Goal: Task Accomplishment & Management: Manage account settings

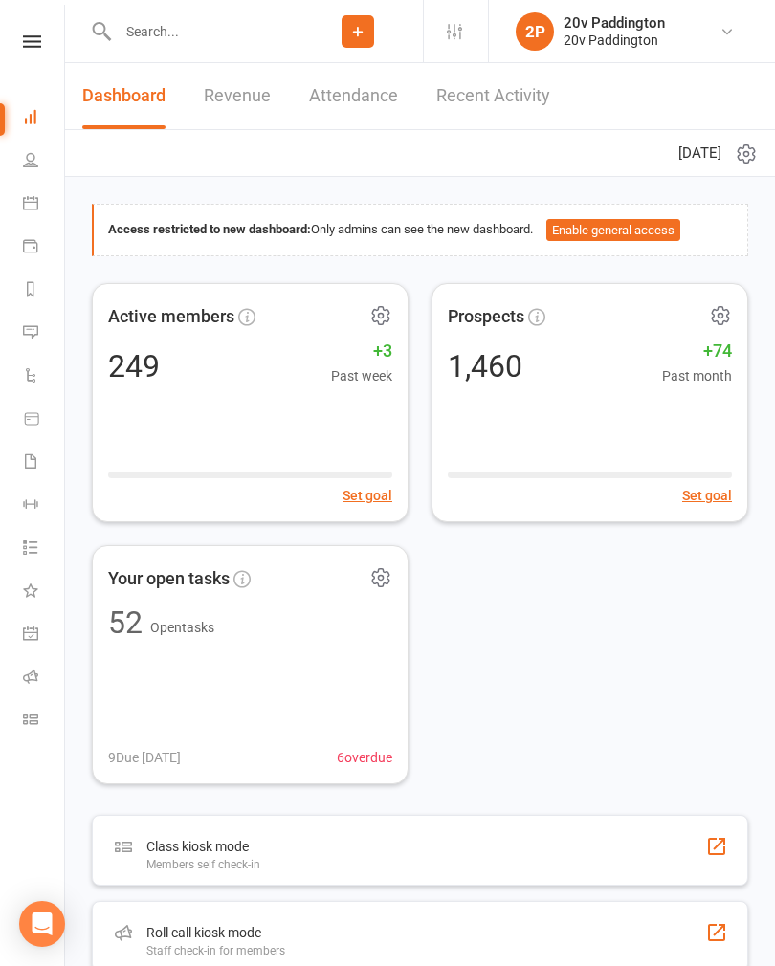
click at [35, 342] on link "Messages 3" at bounding box center [44, 334] width 43 height 43
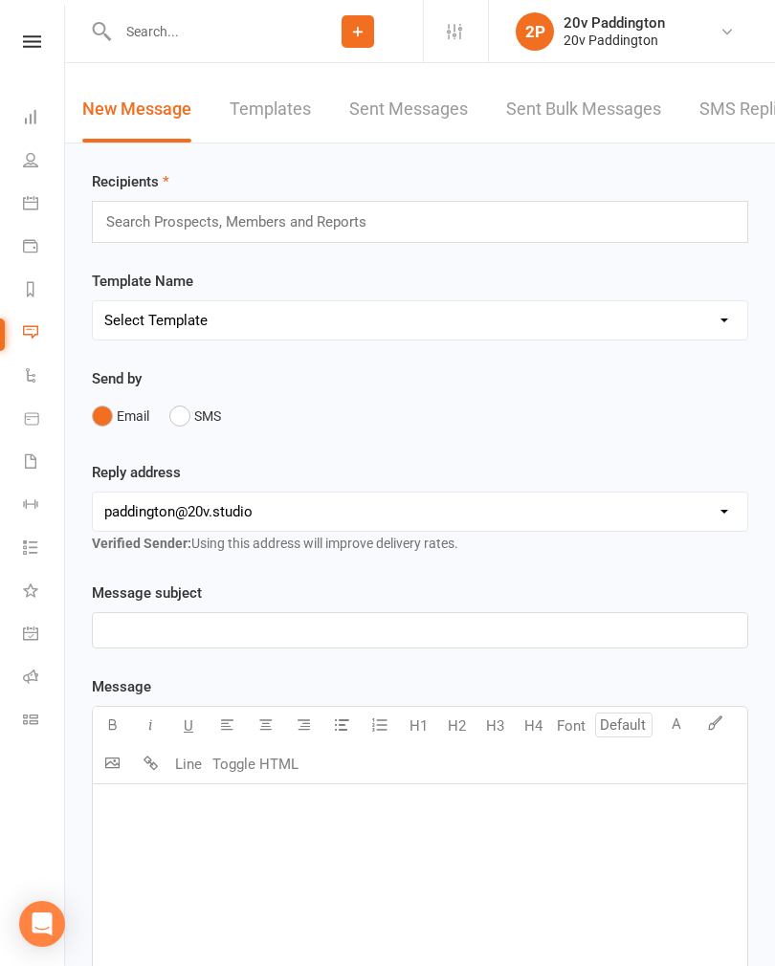
click at [727, 116] on link "SMS Replies 3" at bounding box center [756, 110] width 115 height 66
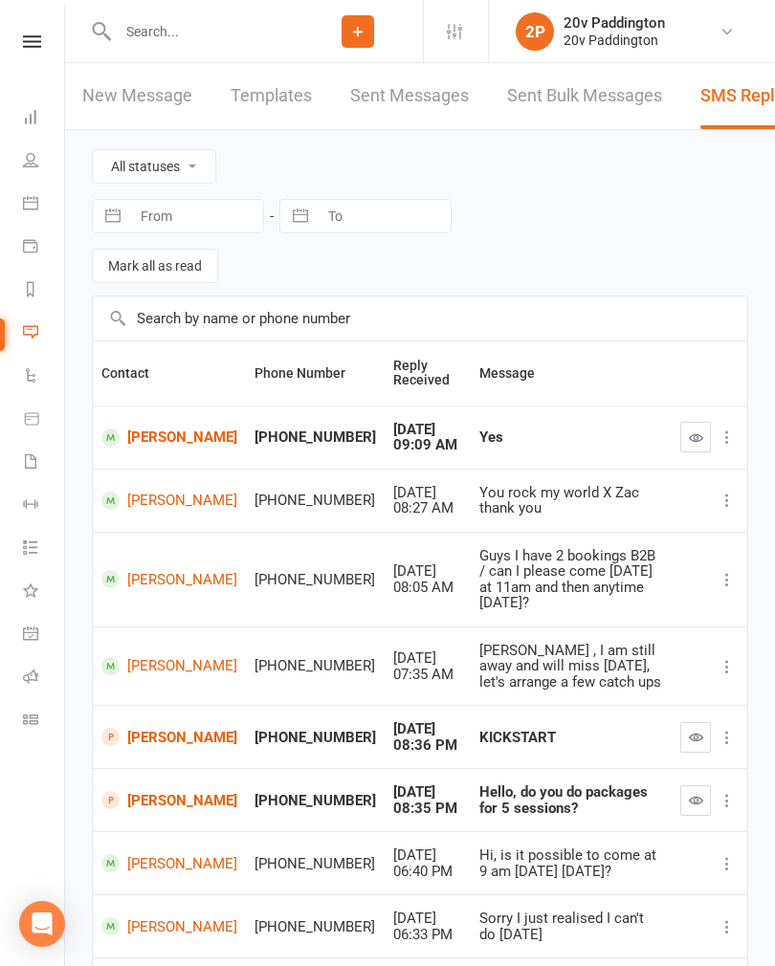
click at [36, 341] on link "Messages 3" at bounding box center [44, 334] width 43 height 43
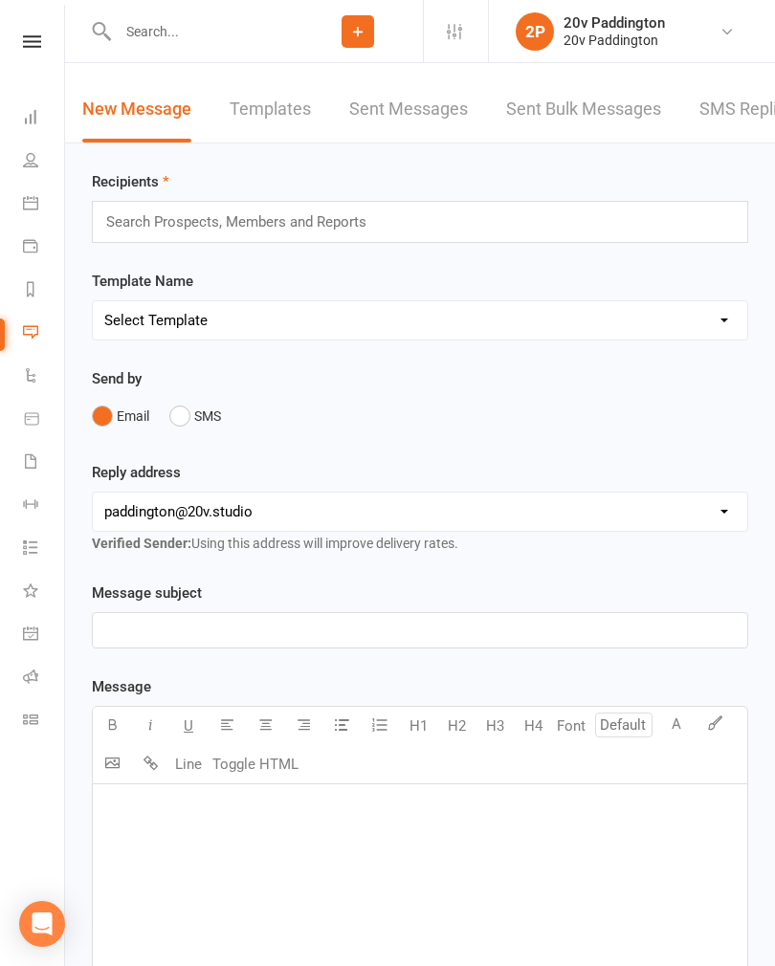
click at [744, 123] on link "SMS Replies 3" at bounding box center [756, 110] width 115 height 66
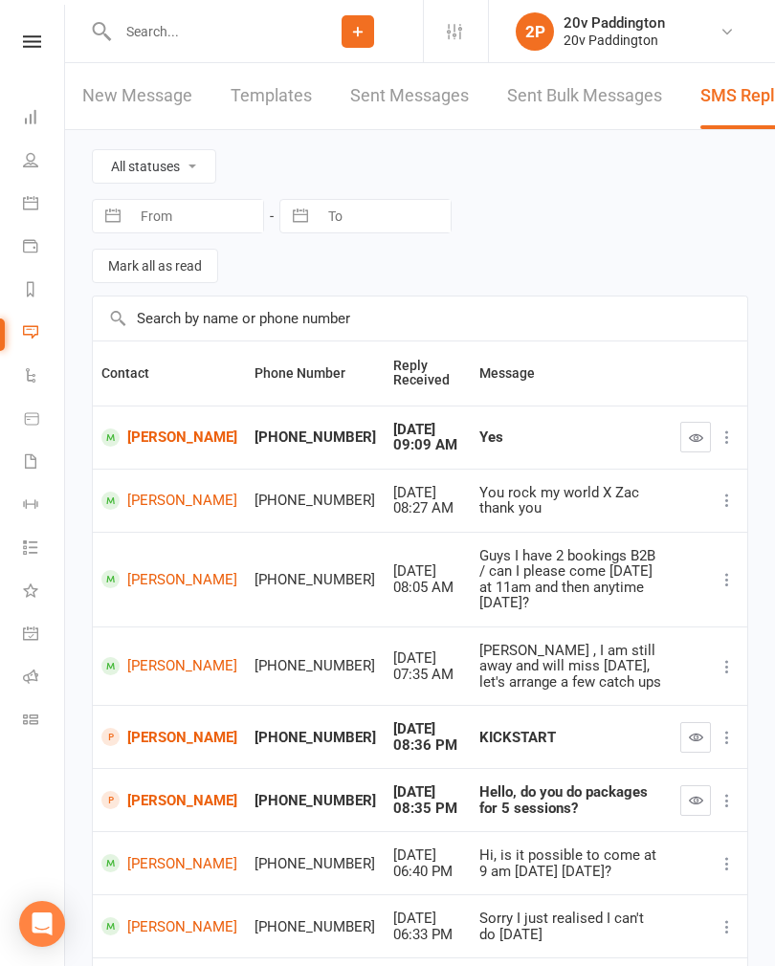
click at [210, 44] on input "text" at bounding box center [202, 31] width 181 height 27
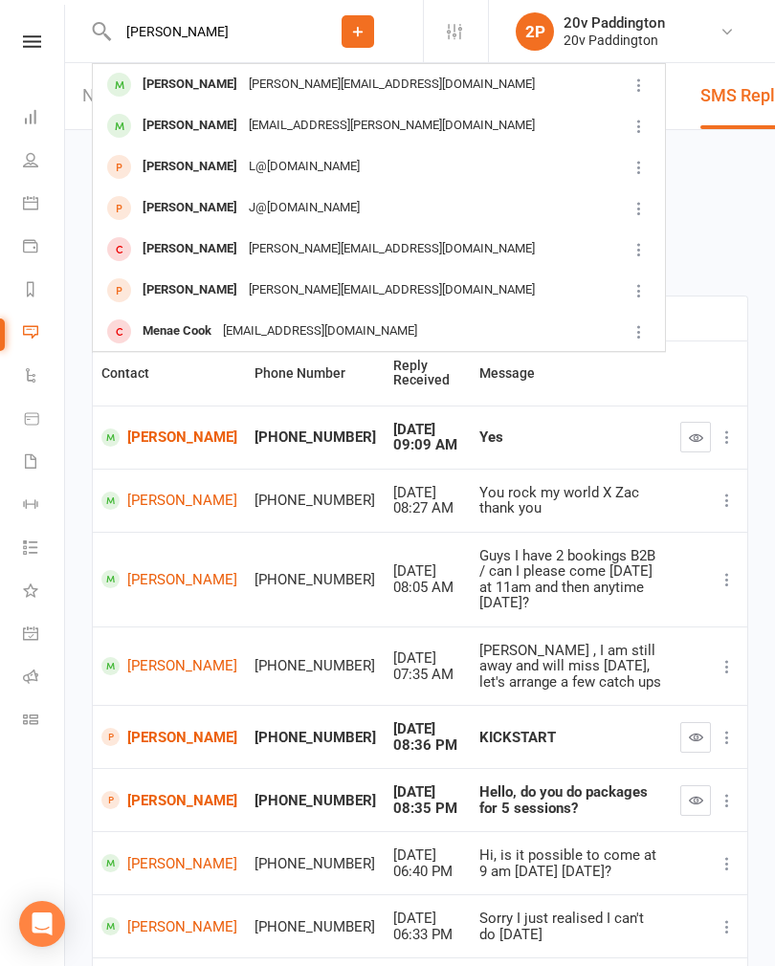
type input "[PERSON_NAME]"
click at [275, 91] on div "[PERSON_NAME][EMAIL_ADDRESS][DOMAIN_NAME]" at bounding box center [392, 85] width 298 height 28
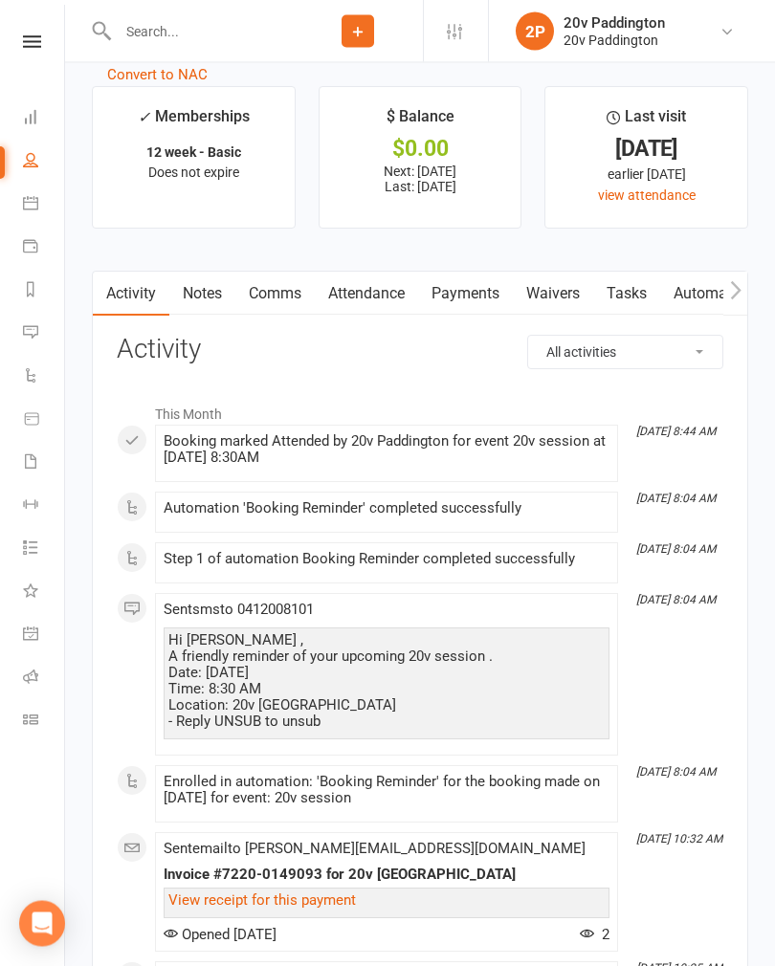
scroll to position [2387, 0]
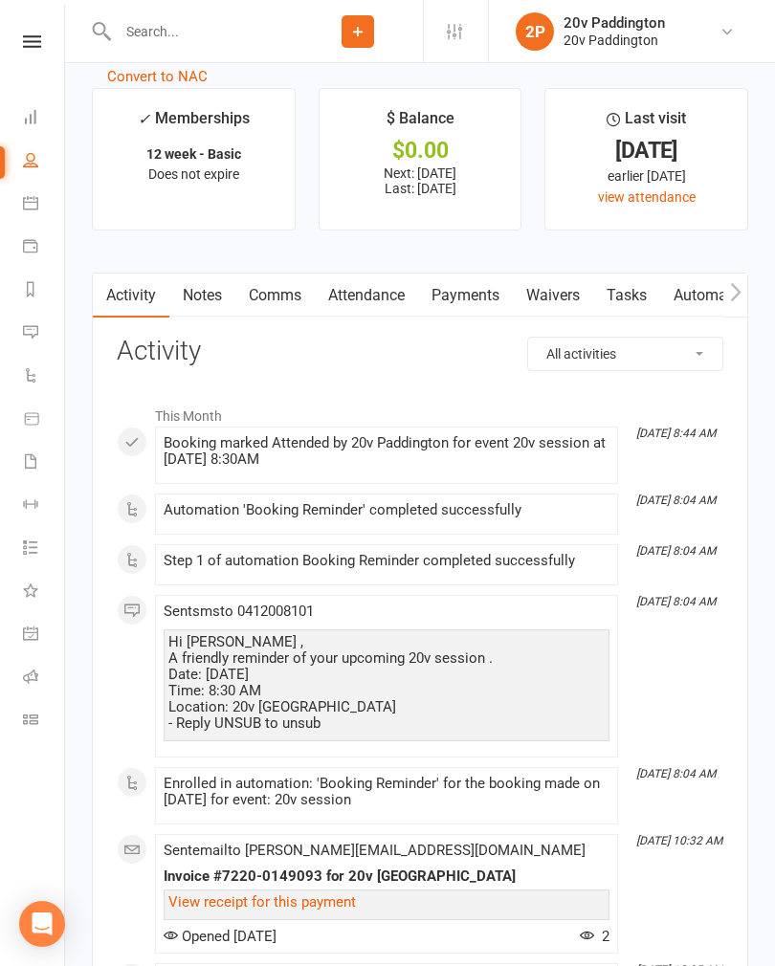
click at [268, 302] on link "Comms" at bounding box center [274, 296] width 79 height 44
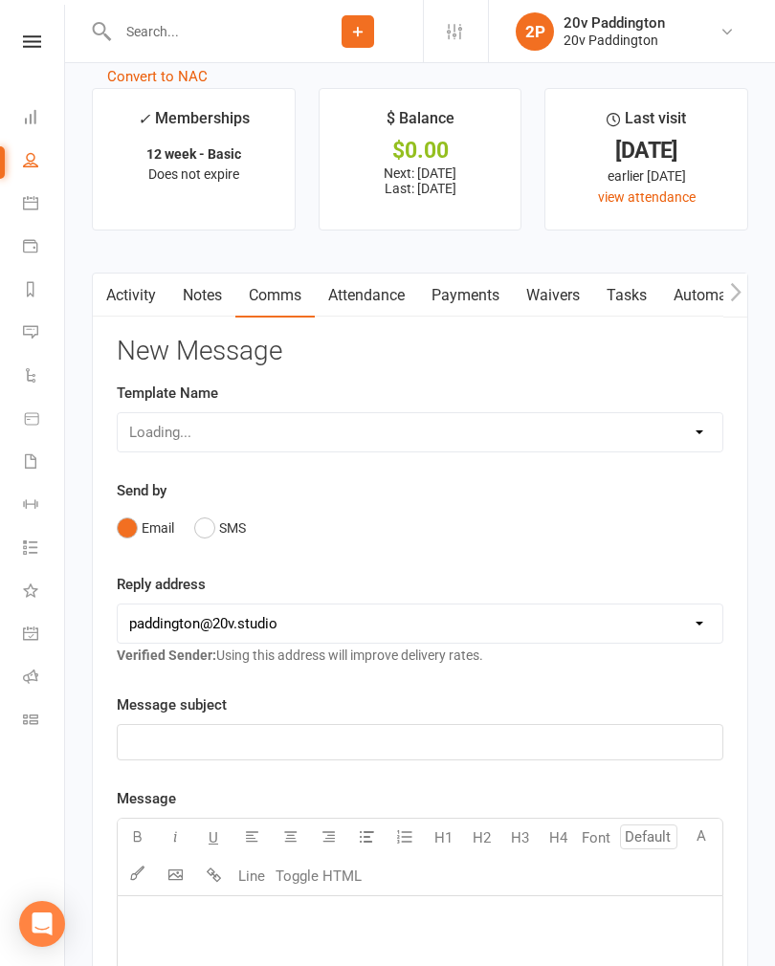
scroll to position [2417, 0]
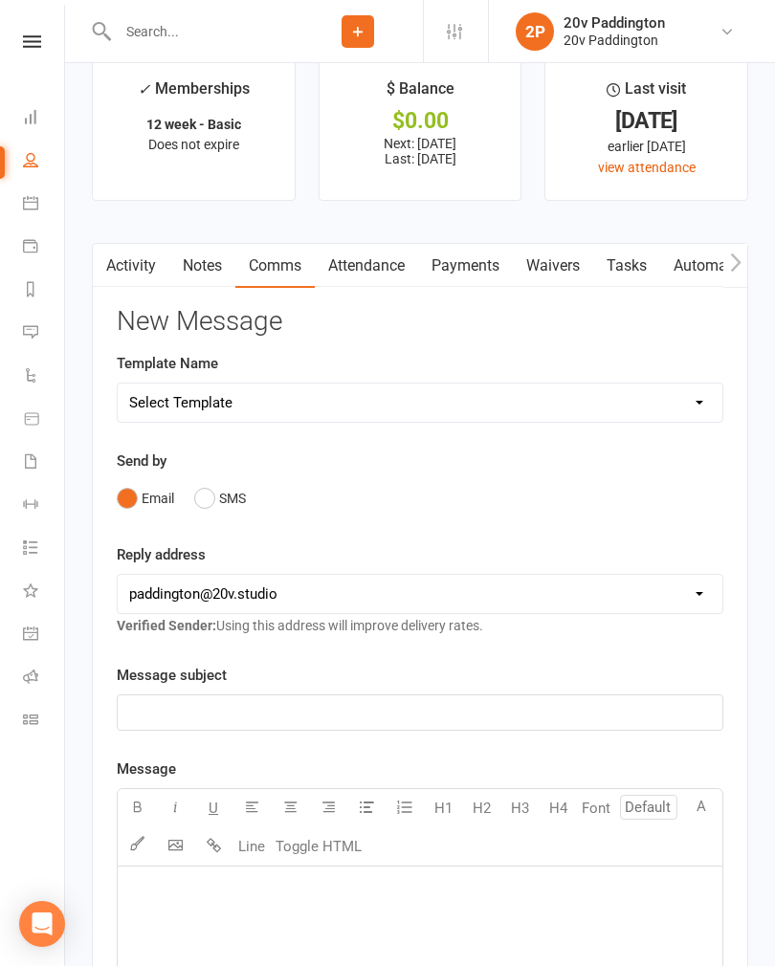
click at [368, 288] on link "Attendance" at bounding box center [366, 266] width 103 height 44
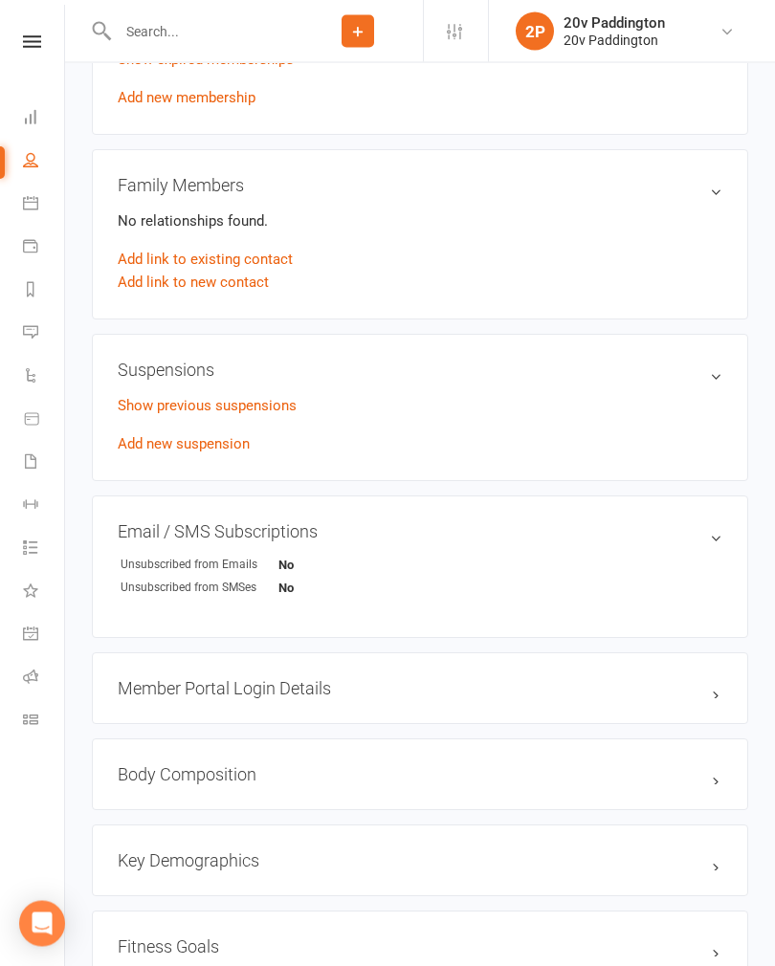
click at [140, 451] on link "Add new suspension" at bounding box center [184, 444] width 132 height 17
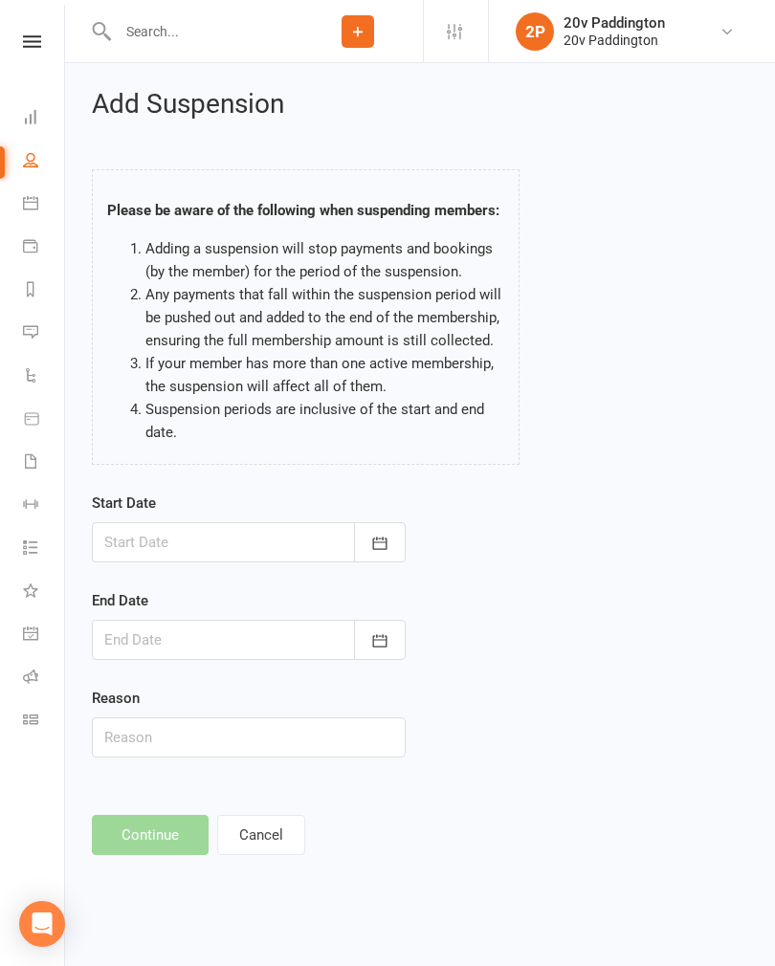
click at [155, 508] on label "Start Date" at bounding box center [124, 503] width 64 height 23
click at [122, 538] on div at bounding box center [249, 542] width 314 height 40
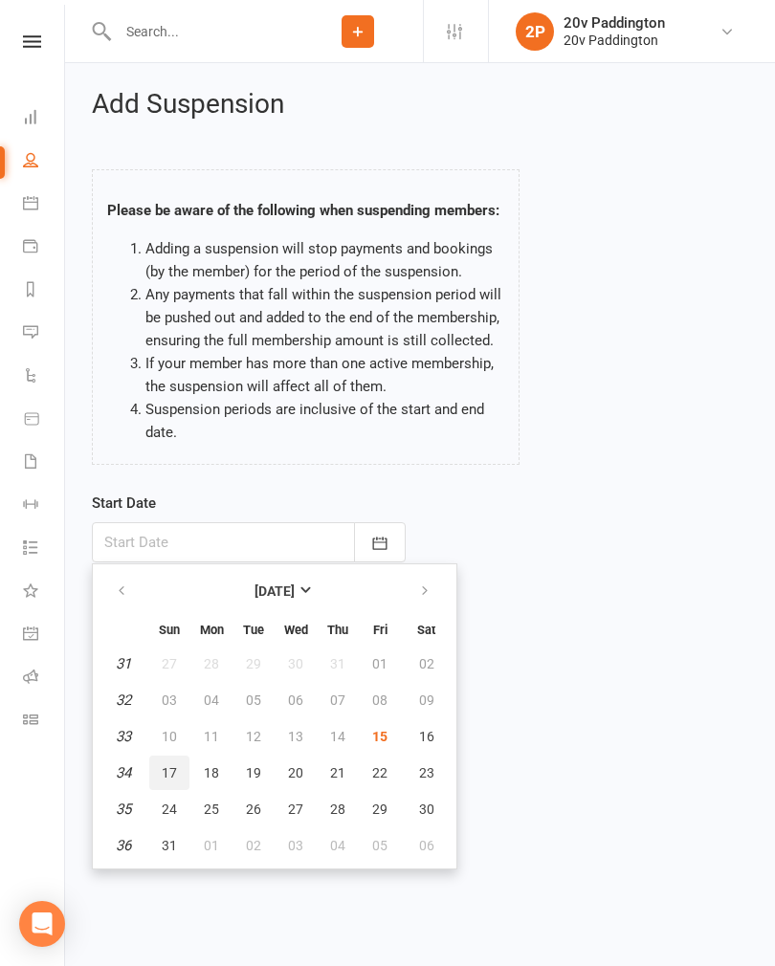
click at [162, 768] on span "17" at bounding box center [169, 772] width 15 height 15
type input "[DATE]"
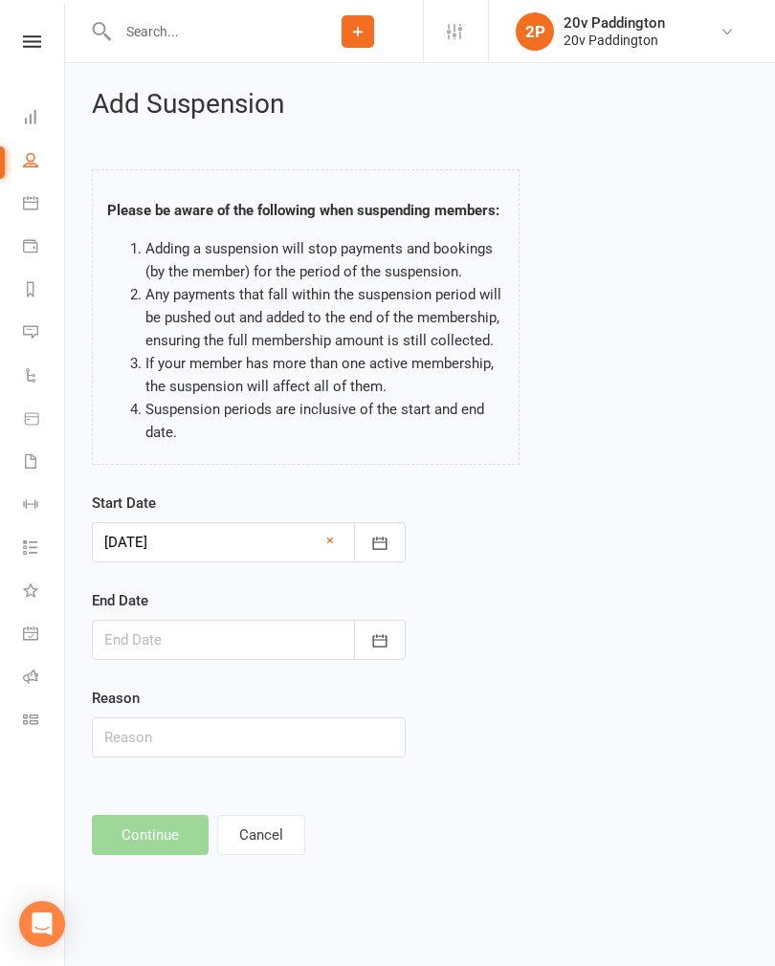
click at [144, 644] on div at bounding box center [249, 640] width 314 height 40
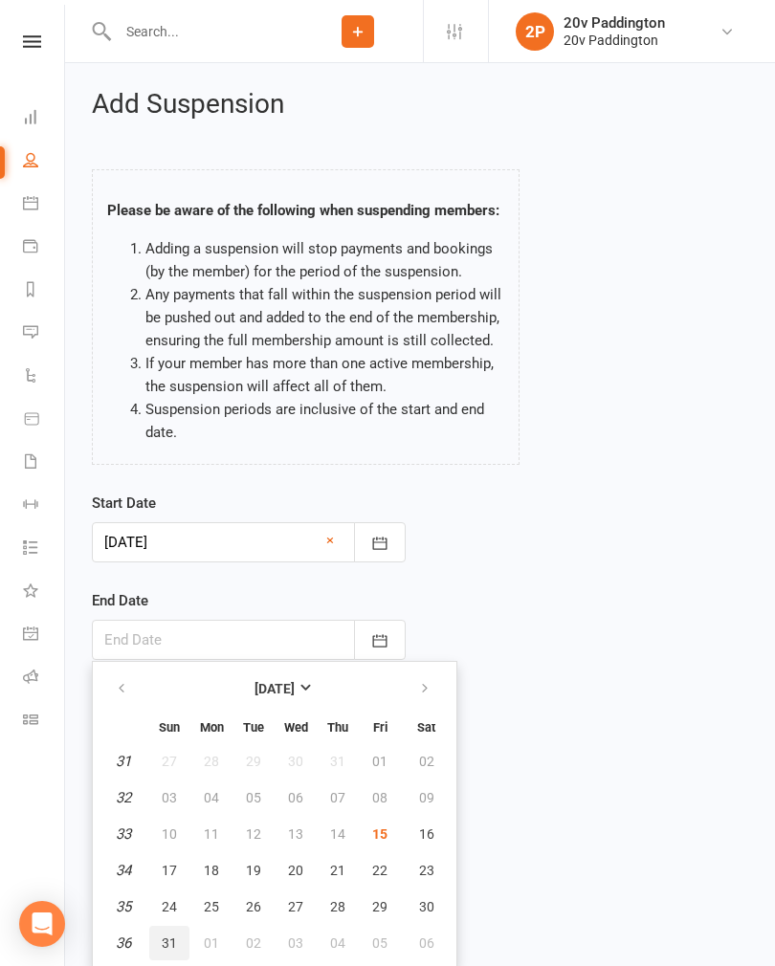
click at [168, 939] on span "31" at bounding box center [169, 943] width 15 height 15
type input "[DATE]"
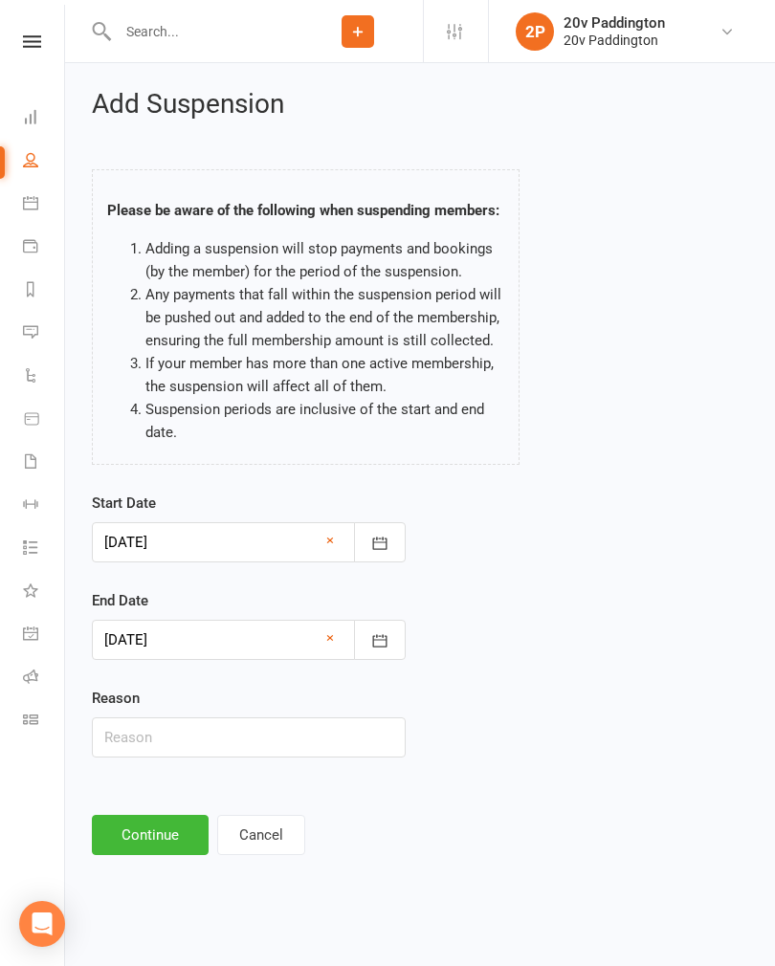
click at [140, 829] on button "Continue" at bounding box center [150, 835] width 117 height 40
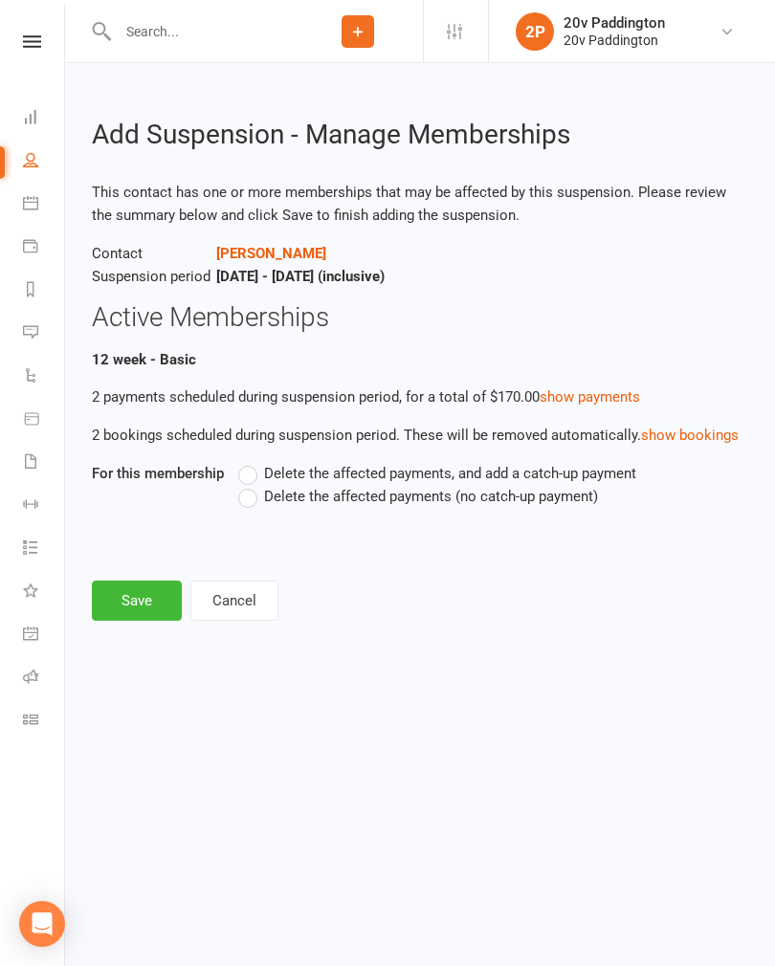
click at [243, 503] on label "Delete the affected payments (no catch-up payment)" at bounding box center [418, 496] width 360 height 23
click at [243, 485] on input "Delete the affected payments (no catch-up payment)" at bounding box center [244, 485] width 12 height 0
click at [125, 607] on button "Save" at bounding box center [137, 601] width 90 height 40
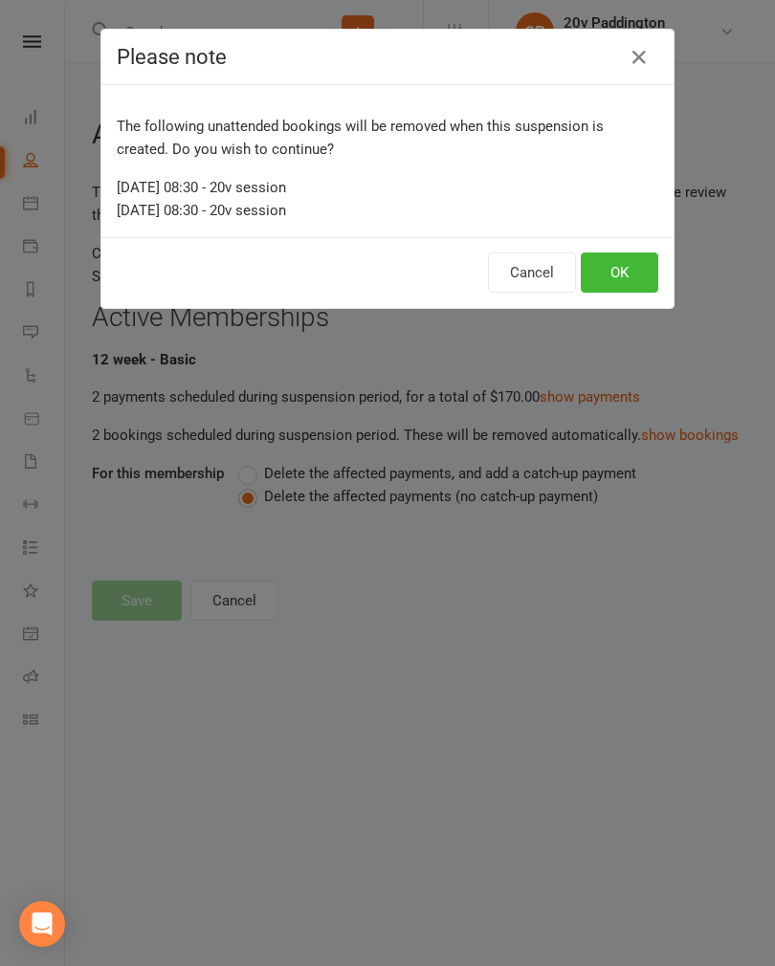
click at [630, 270] on button "OK" at bounding box center [619, 273] width 77 height 40
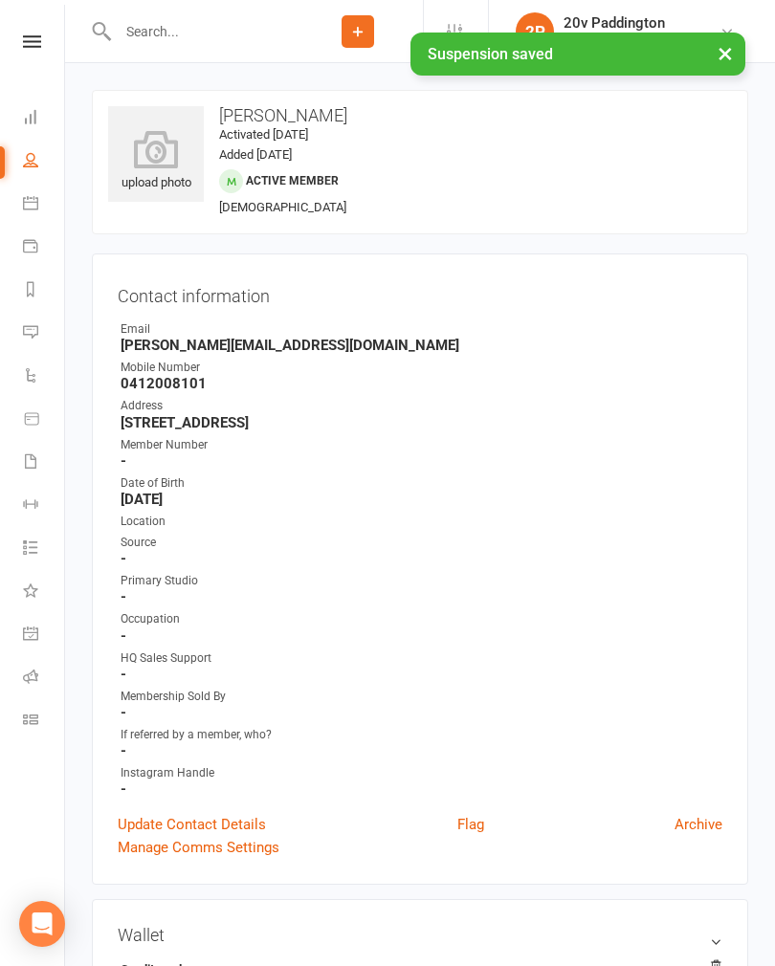
click at [36, 215] on link "Calendar" at bounding box center [44, 205] width 43 height 43
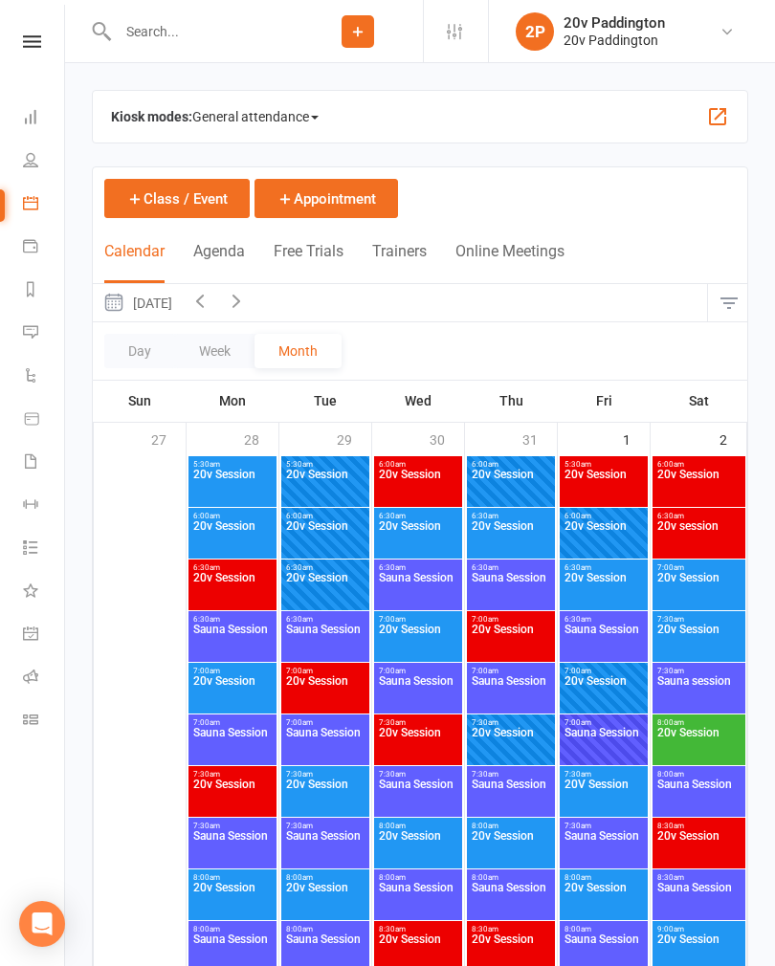
click at [219, 264] on button "Agenda" at bounding box center [219, 262] width 52 height 41
